Goal: Information Seeking & Learning: Learn about a topic

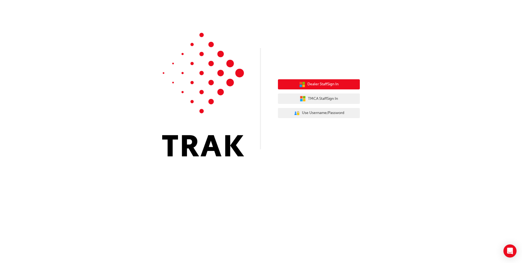
click at [319, 86] on span "Dealer Staff Sign In" at bounding box center [323, 84] width 31 height 6
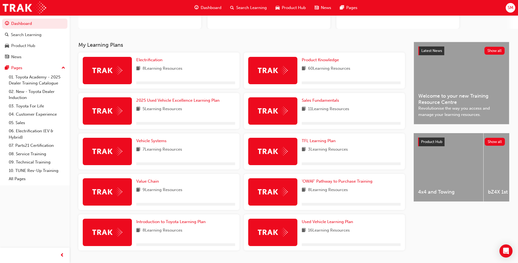
scroll to position [92, 0]
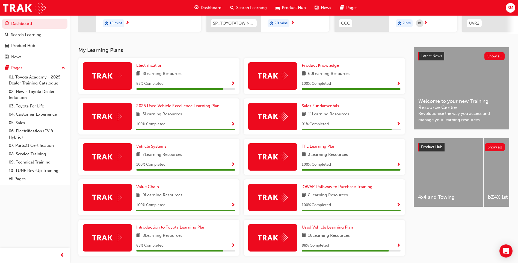
click at [156, 67] on span "Electrification" at bounding box center [149, 65] width 26 height 5
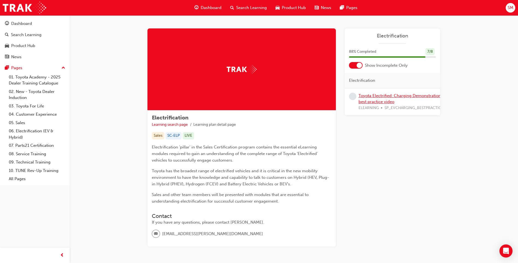
click at [388, 97] on link "Toyota Electrified: Charging Demonstration best practice video" at bounding box center [400, 98] width 82 height 11
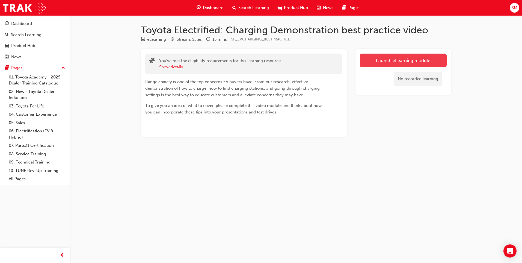
click at [382, 61] on link "Launch eLearning module" at bounding box center [403, 61] width 87 height 14
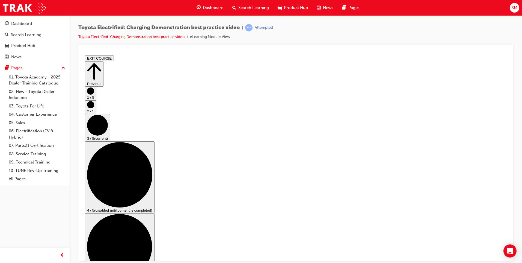
scroll to position [27, 0]
checkbox input "true"
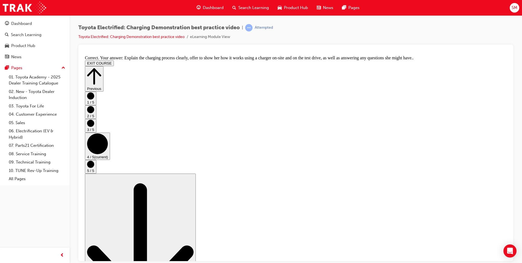
scroll to position [0, 0]
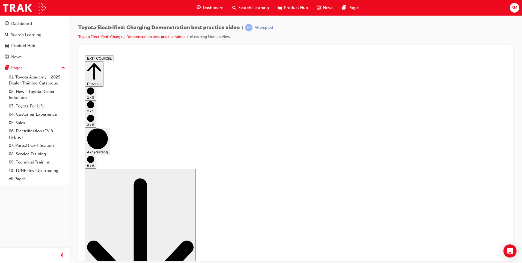
click at [104, 65] on button "Previous" at bounding box center [94, 73] width 19 height 25
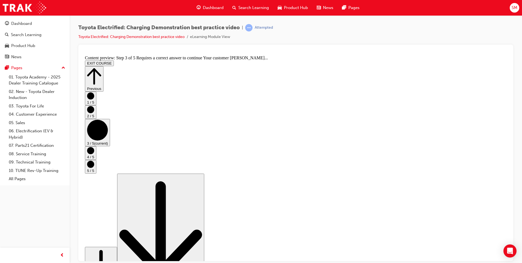
scroll to position [27, 0]
checkbox input "true"
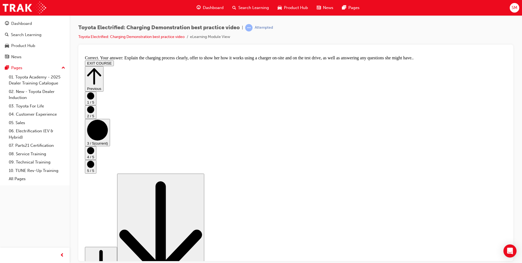
scroll to position [89, 0]
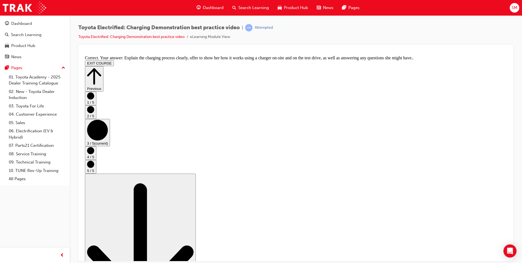
click at [94, 154] on circle "Step controls" at bounding box center [90, 150] width 7 height 7
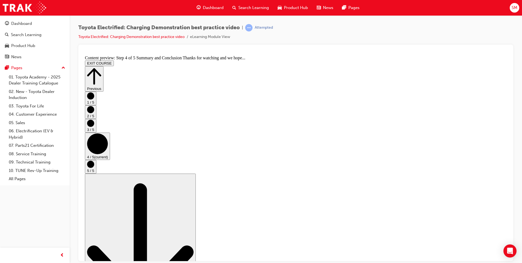
click at [94, 167] on circle "Step controls" at bounding box center [90, 163] width 7 height 7
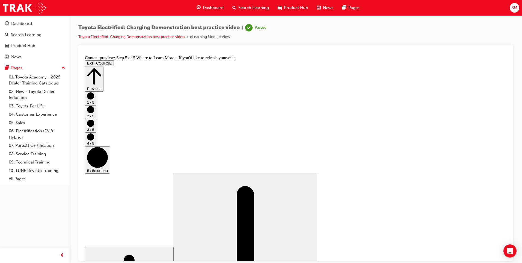
click at [114, 60] on button "EXIT COURSE" at bounding box center [99, 63] width 29 height 6
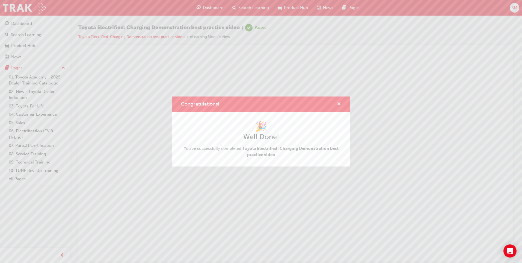
click at [338, 104] on span "cross-icon" at bounding box center [339, 104] width 4 height 5
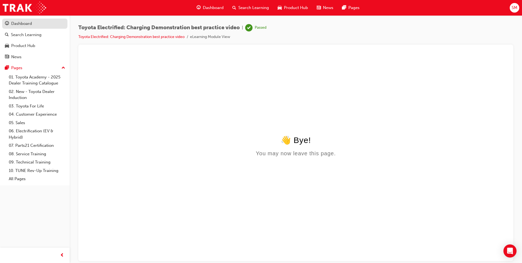
click at [31, 25] on div "Dashboard" at bounding box center [21, 23] width 21 height 6
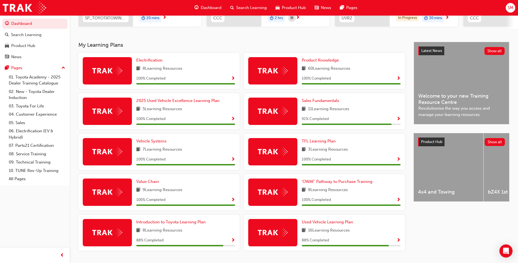
scroll to position [114, 0]
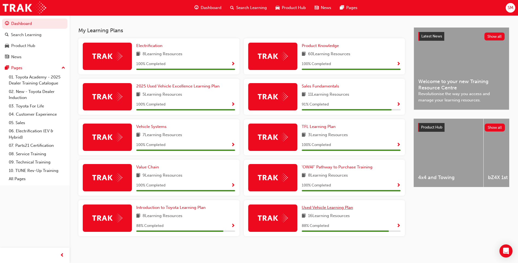
click at [338, 206] on span "Used Vehicle Learning Plan" at bounding box center [327, 207] width 51 height 5
